Goal: Information Seeking & Learning: Learn about a topic

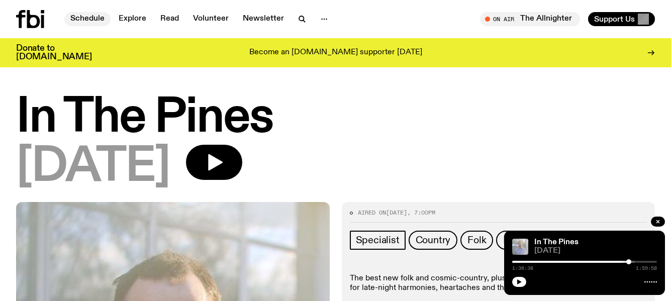
click at [89, 20] on link "Schedule" at bounding box center [87, 19] width 46 height 14
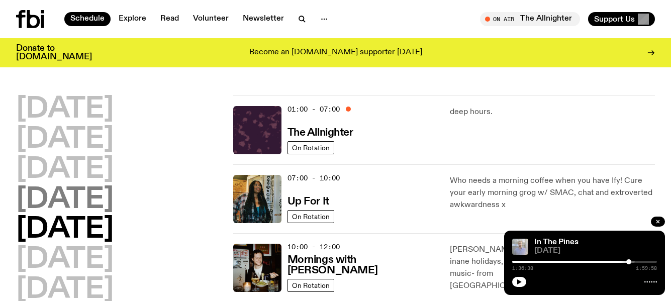
click at [73, 194] on h2 "[DATE]" at bounding box center [65, 200] width 98 height 28
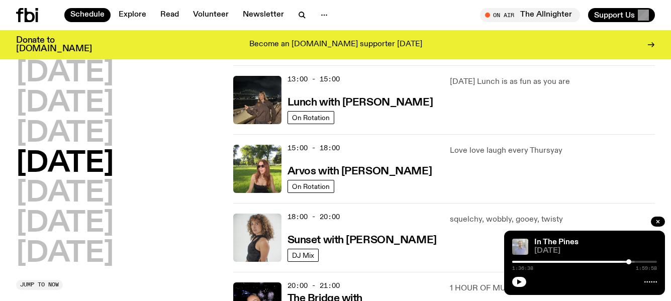
scroll to position [279, 0]
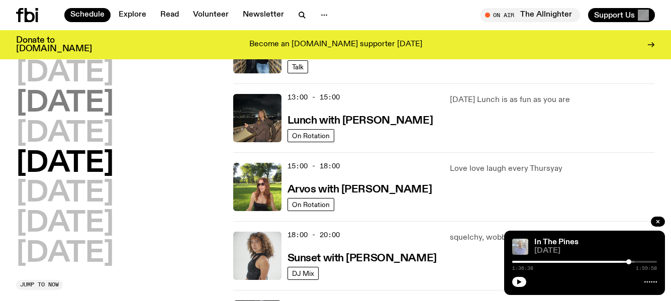
click at [95, 96] on h2 "[DATE]" at bounding box center [65, 103] width 98 height 28
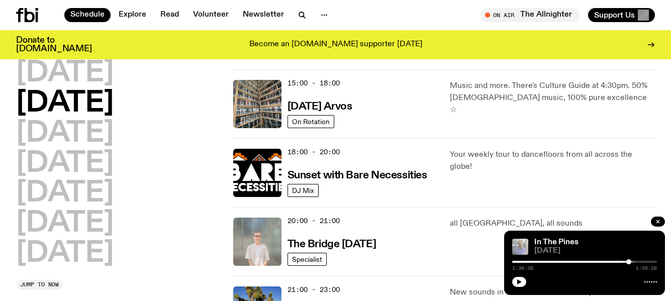
scroll to position [380, 0]
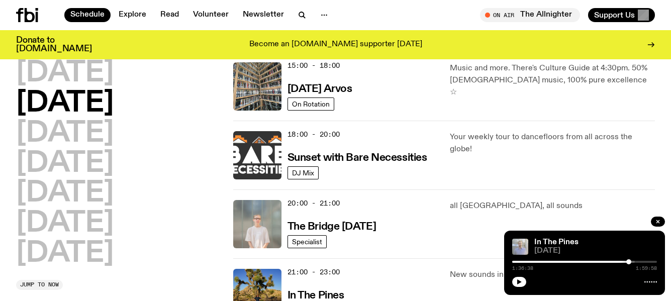
click at [248, 142] on img at bounding box center [257, 155] width 48 height 48
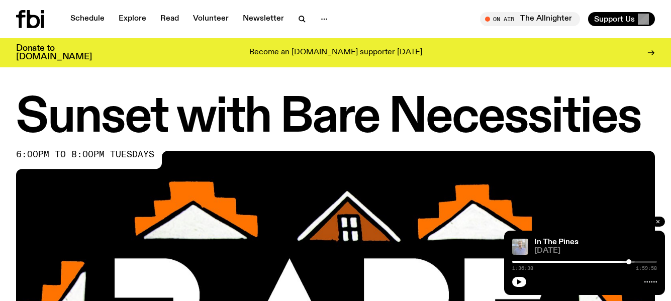
click at [656, 220] on icon "button" at bounding box center [658, 222] width 6 height 6
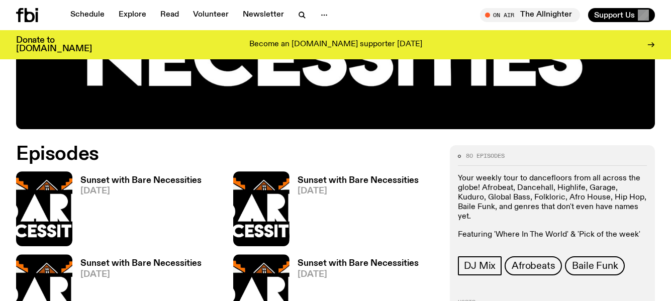
scroll to position [400, 0]
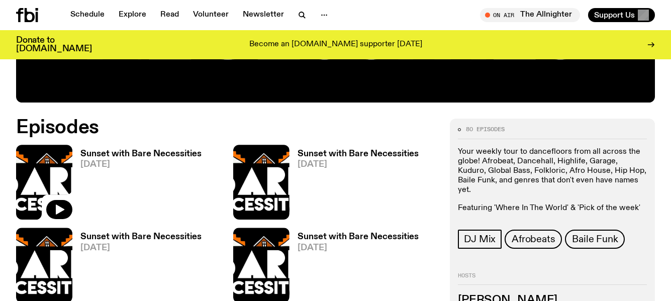
click at [52, 181] on img at bounding box center [44, 182] width 56 height 75
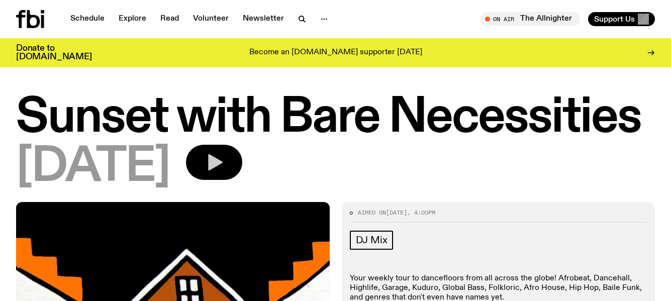
click at [223, 165] on icon "button" at bounding box center [215, 162] width 15 height 17
